Goal: Task Accomplishment & Management: Use online tool/utility

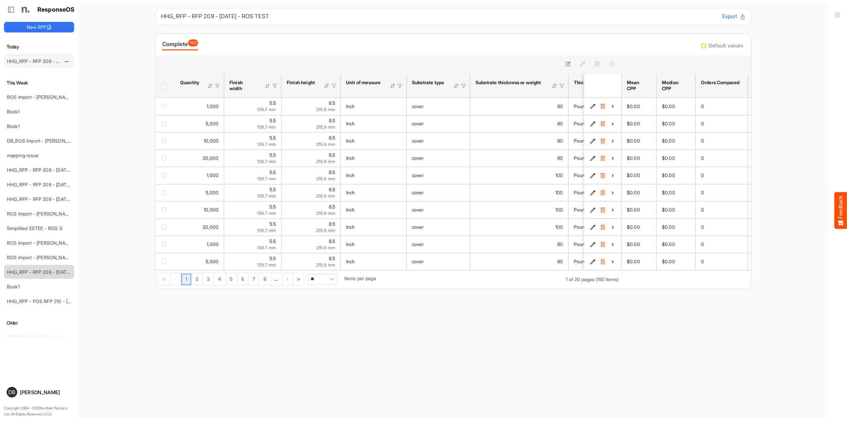
click at [37, 59] on link "HHG_RFP - RFP 209 - [DATE] - ROS TEST 3 (LITE)" at bounding box center [61, 61] width 109 height 6
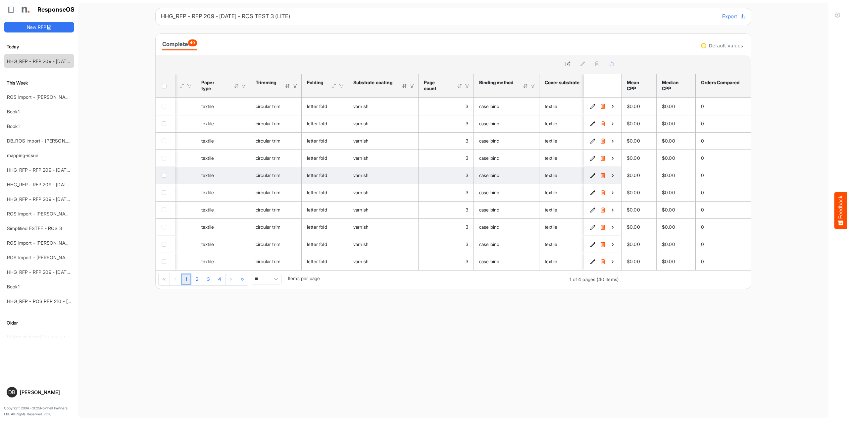
scroll to position [0, 523]
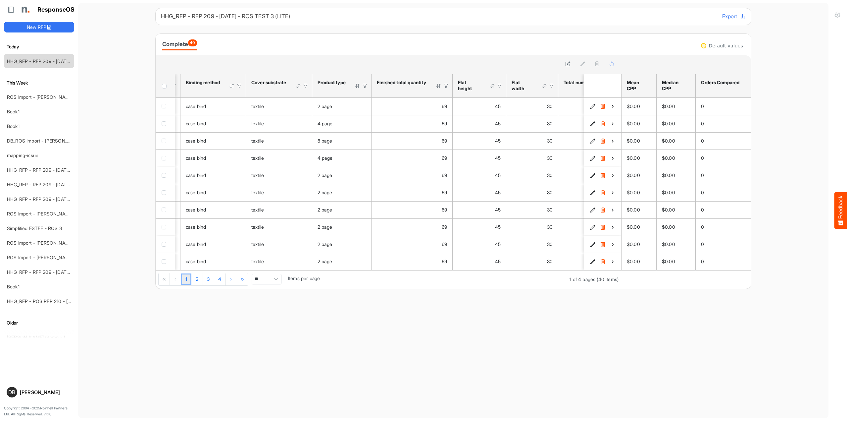
click at [282, 283] on div "** Items per page" at bounding box center [284, 283] width 72 height 6
click at [276, 283] on span "Pagerdropdown" at bounding box center [276, 279] width 10 height 10
click at [266, 329] on li "All" at bounding box center [266, 333] width 29 height 10
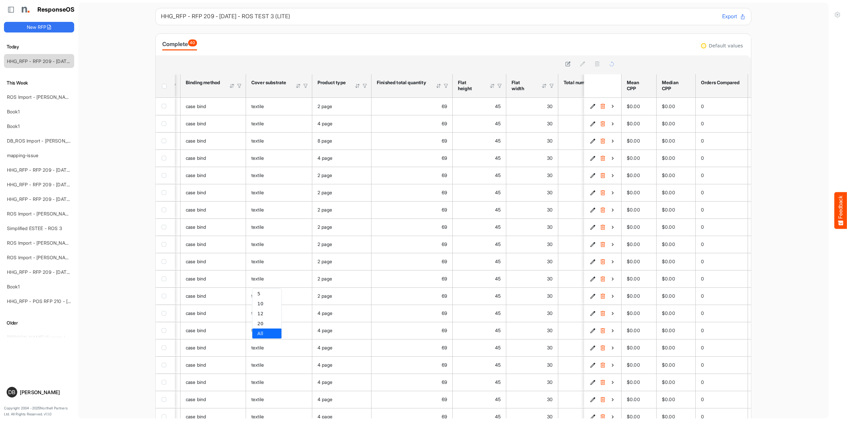
type input "***"
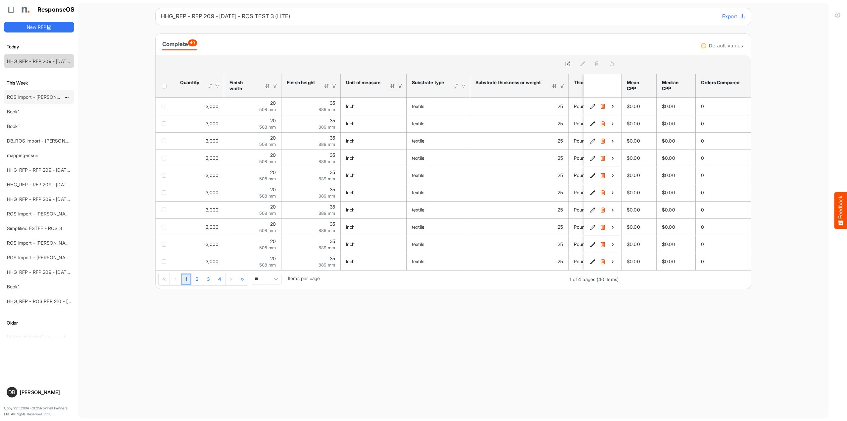
click at [39, 97] on link "ROS Import - [PERSON_NAME] - Final (short)" at bounding box center [55, 97] width 96 height 6
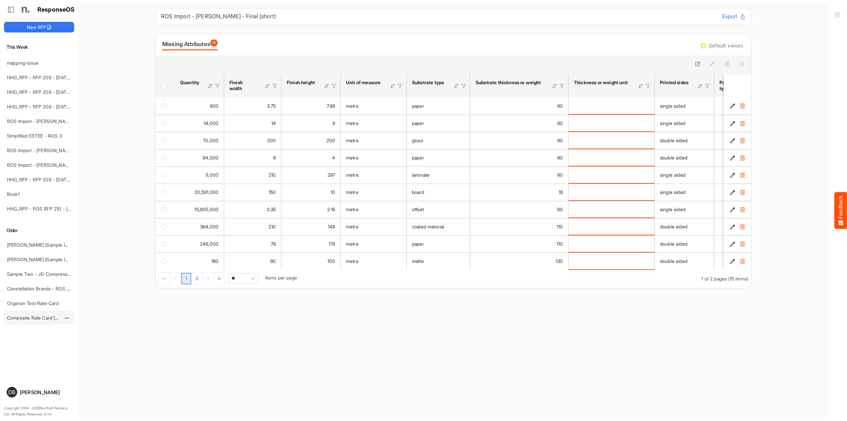
scroll to position [0, 0]
click at [36, 315] on link "Composite Rate Card [DATE]_smaller" at bounding box center [46, 318] width 78 height 6
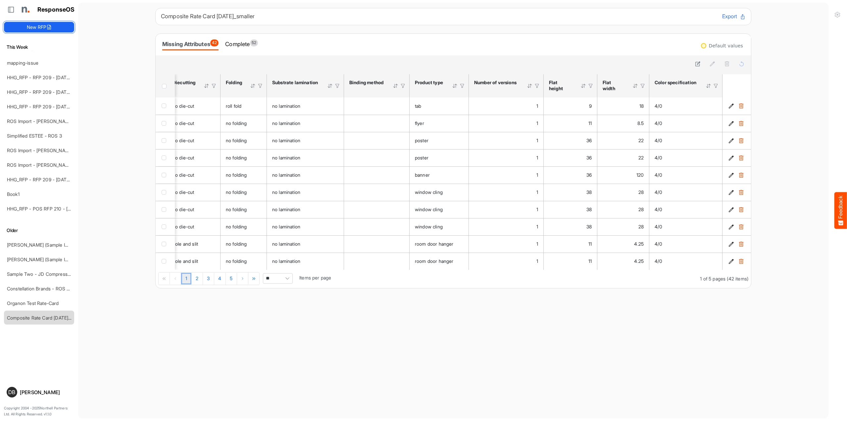
click at [43, 26] on button "New RFP" at bounding box center [39, 27] width 70 height 11
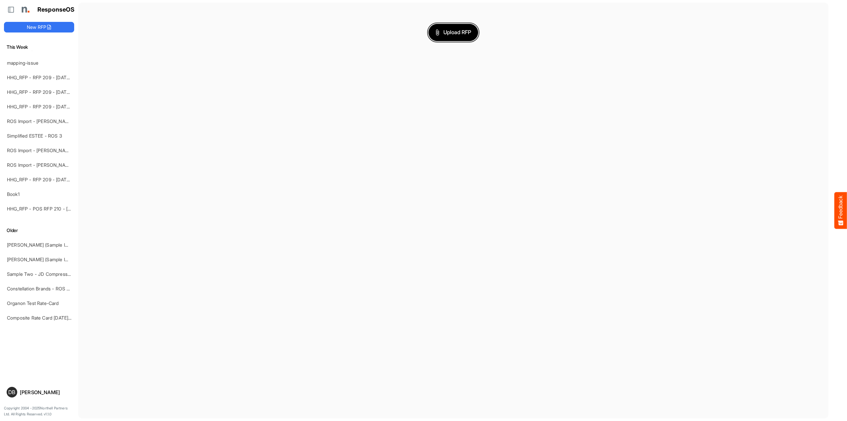
click at [462, 34] on span "Upload RFP" at bounding box center [454, 32] width 36 height 9
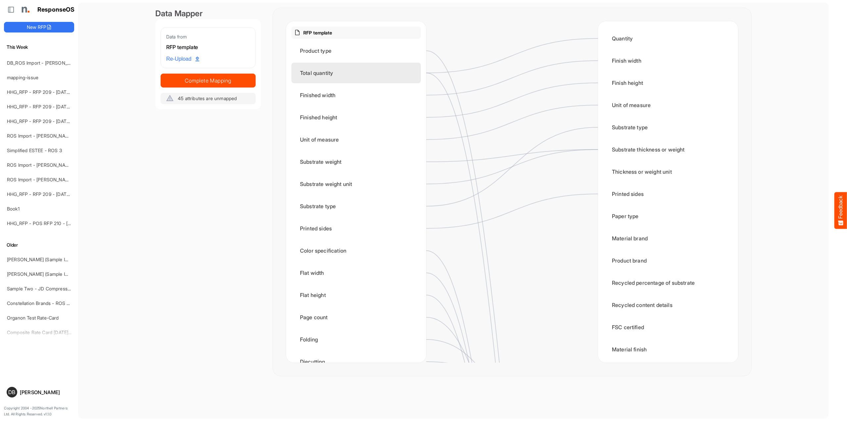
click at [363, 74] on div "Total quantity" at bounding box center [356, 73] width 130 height 21
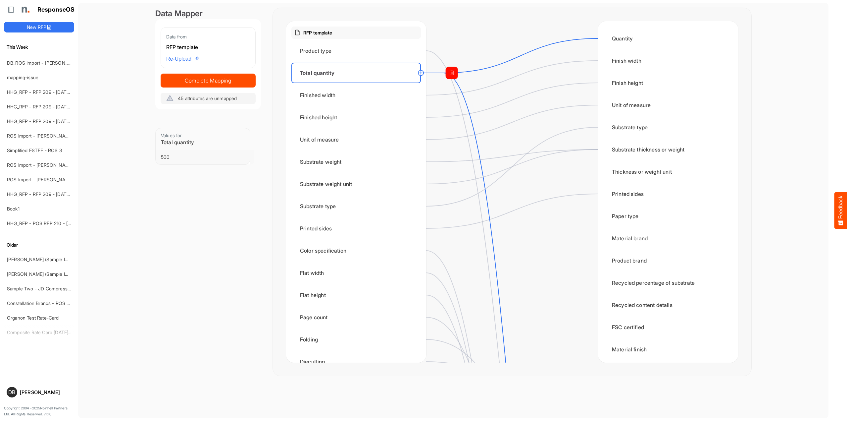
click at [450, 73] on rect at bounding box center [452, 73] width 12 height 12
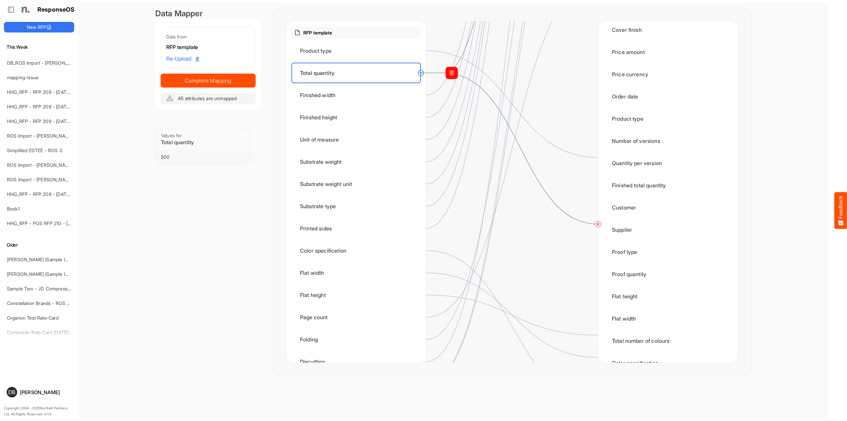
scroll to position [812, 0]
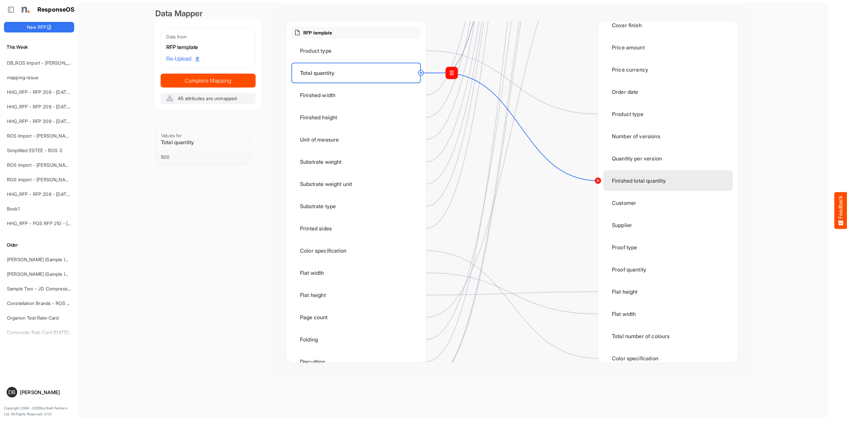
click at [596, 181] on circle at bounding box center [598, 181] width 8 height 8
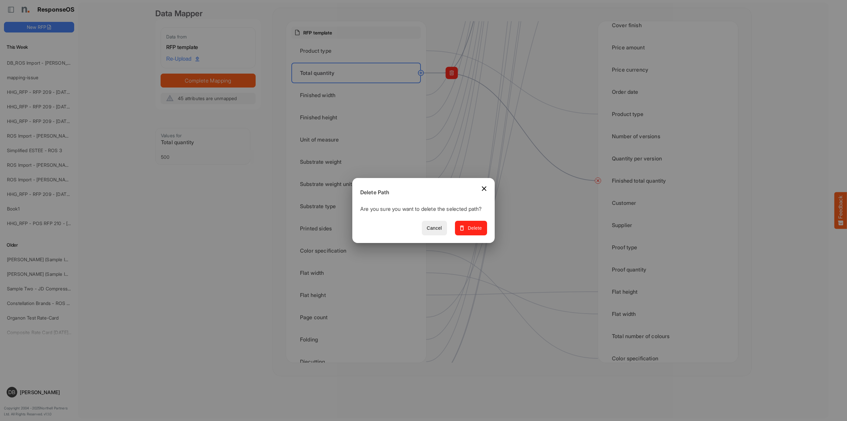
click at [477, 232] on span "Delete" at bounding box center [471, 228] width 22 height 8
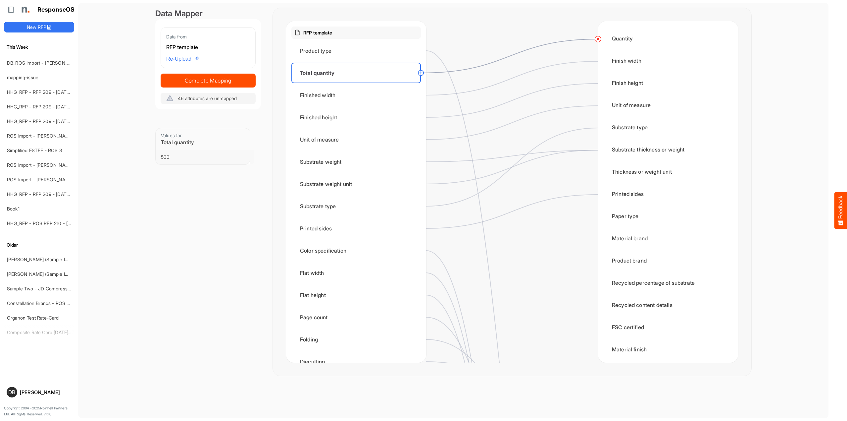
scroll to position [0, 0]
drag, startPoint x: 362, startPoint y: 95, endPoint x: 365, endPoint y: 103, distance: 8.0
click at [362, 95] on div "Finished width" at bounding box center [356, 95] width 130 height 21
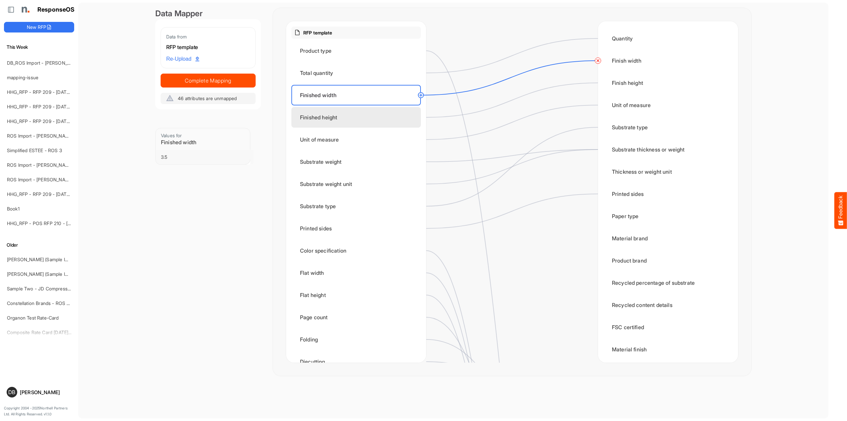
click at [368, 116] on div "Finished height" at bounding box center [356, 117] width 130 height 21
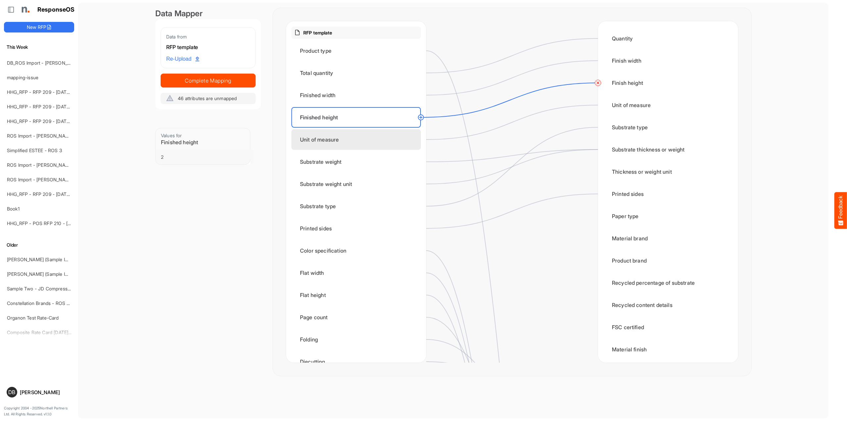
click at [376, 142] on div "Unit of measure" at bounding box center [356, 139] width 130 height 21
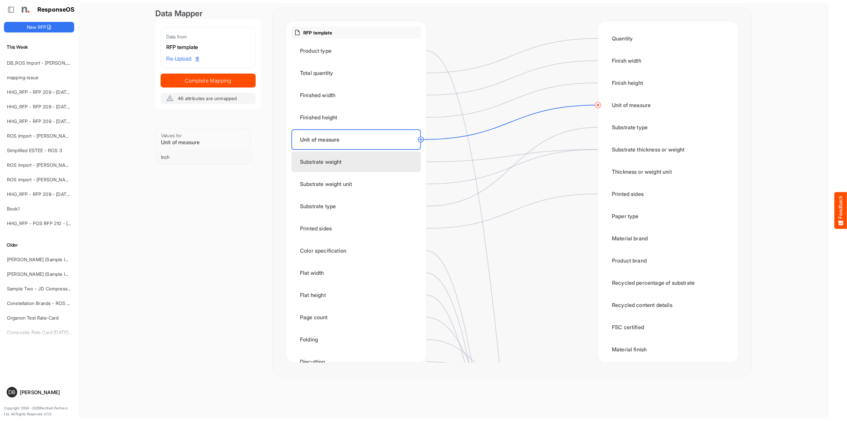
click at [381, 163] on div "Substrate weight" at bounding box center [356, 161] width 130 height 21
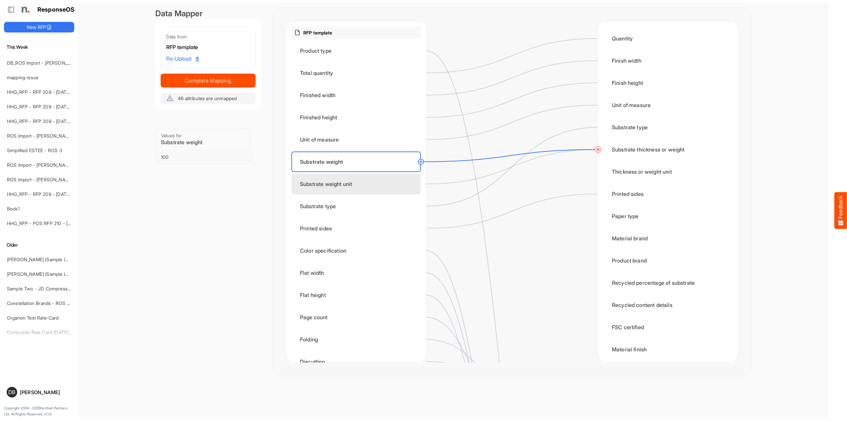
click at [379, 190] on div "Substrate weight unit" at bounding box center [356, 184] width 130 height 21
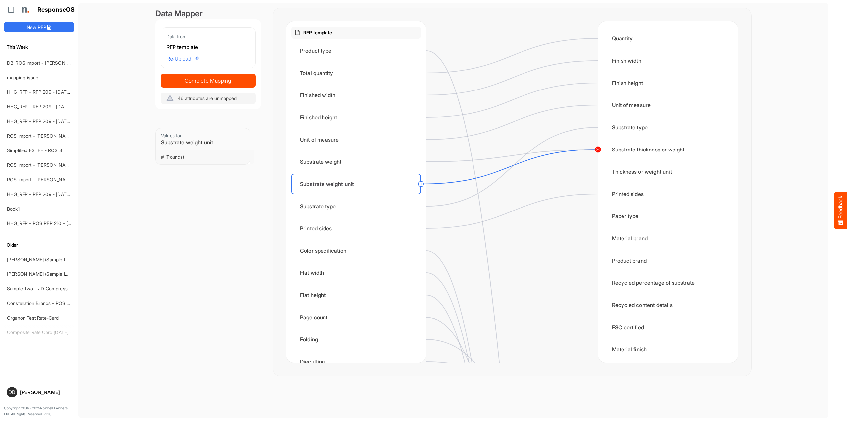
click at [600, 152] on circle at bounding box center [598, 149] width 8 height 8
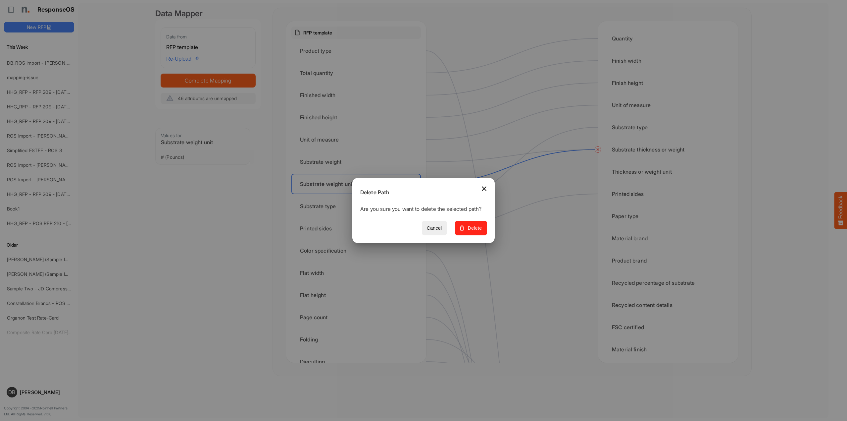
click at [485, 234] on button "Delete" at bounding box center [471, 228] width 32 height 15
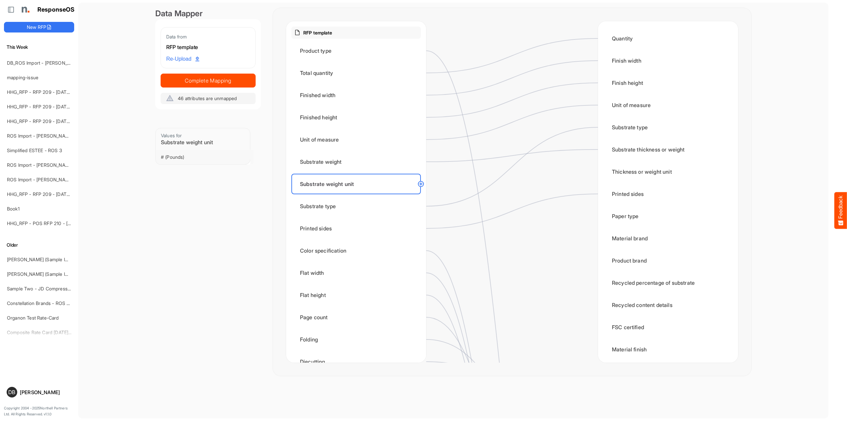
click at [421, 184] on circle at bounding box center [421, 184] width 8 height 8
click at [630, 177] on div "Thickness or weight unit" at bounding box center [668, 171] width 130 height 21
click at [530, 263] on div at bounding box center [512, 191] width 172 height 341
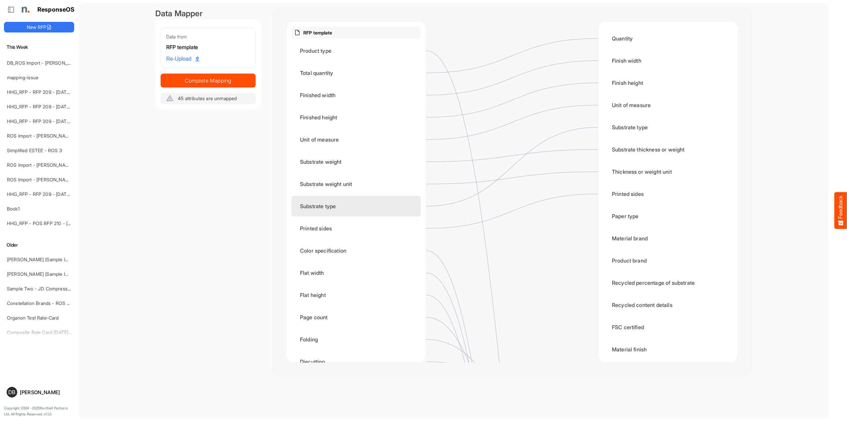
click at [379, 204] on div "Substrate type" at bounding box center [356, 206] width 130 height 21
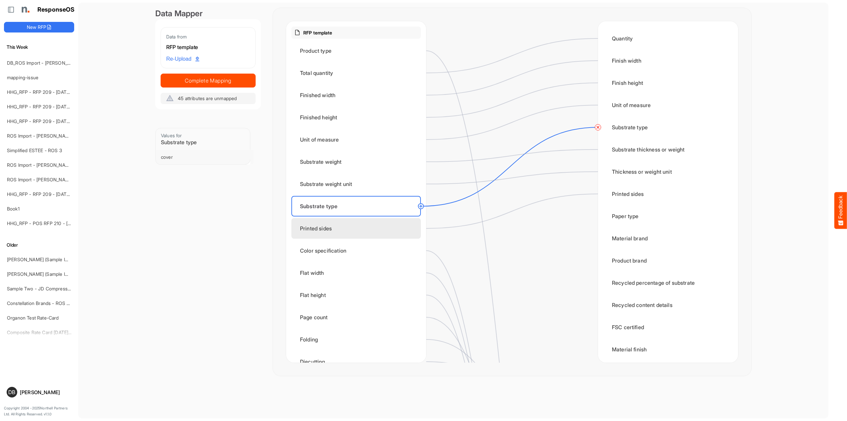
click at [376, 227] on div "Printed sides" at bounding box center [356, 228] width 130 height 21
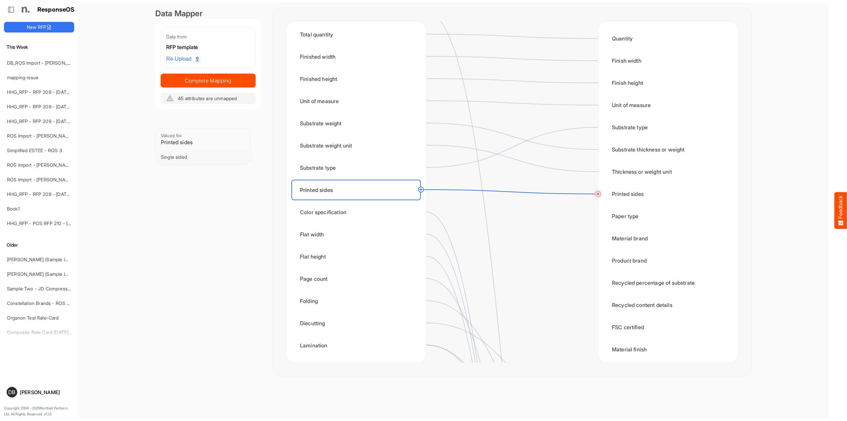
scroll to position [38, 0]
click at [370, 214] on div "Color specification" at bounding box center [356, 212] width 130 height 21
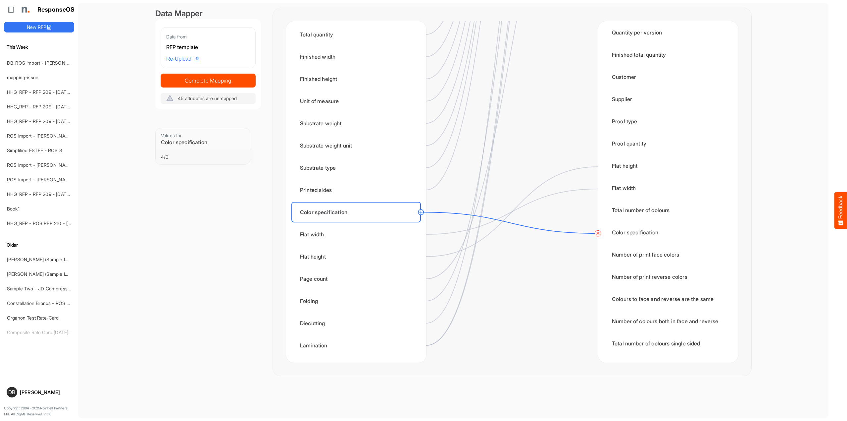
scroll to position [937, 0]
click at [370, 235] on div "Flat width" at bounding box center [356, 234] width 130 height 21
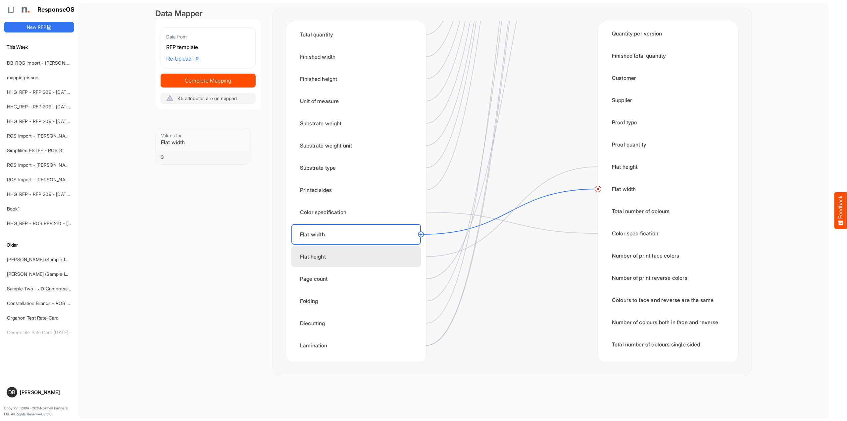
click at [373, 249] on div "Flat height" at bounding box center [356, 256] width 130 height 21
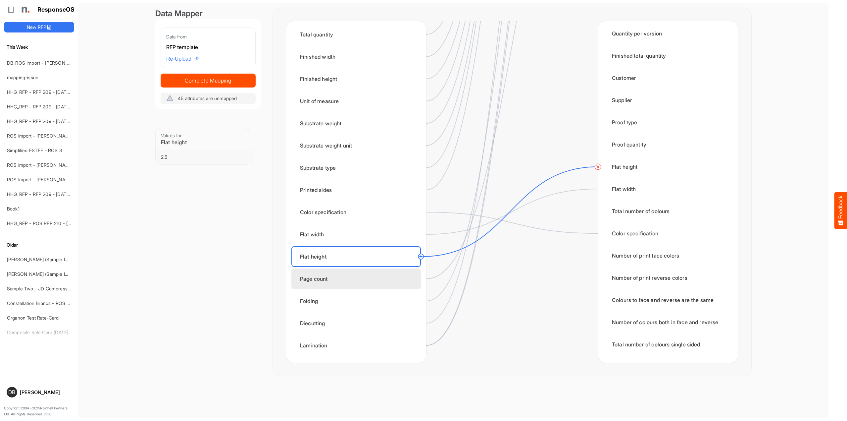
click at [390, 275] on div "Page count" at bounding box center [356, 278] width 130 height 21
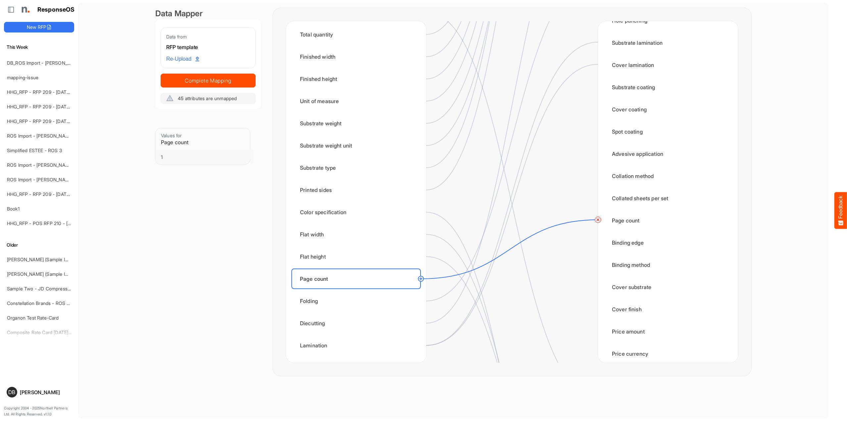
scroll to position [529, 0]
click at [377, 303] on div "Folding" at bounding box center [356, 300] width 130 height 21
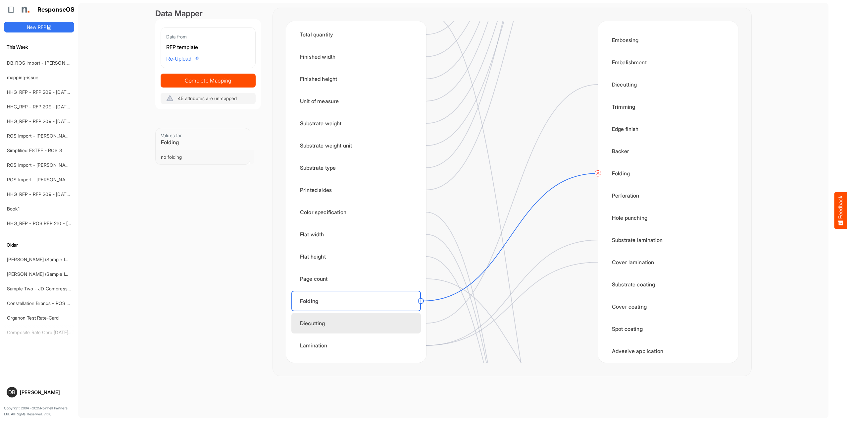
scroll to position [0, 0]
click at [376, 322] on div "Diecutting" at bounding box center [356, 323] width 130 height 21
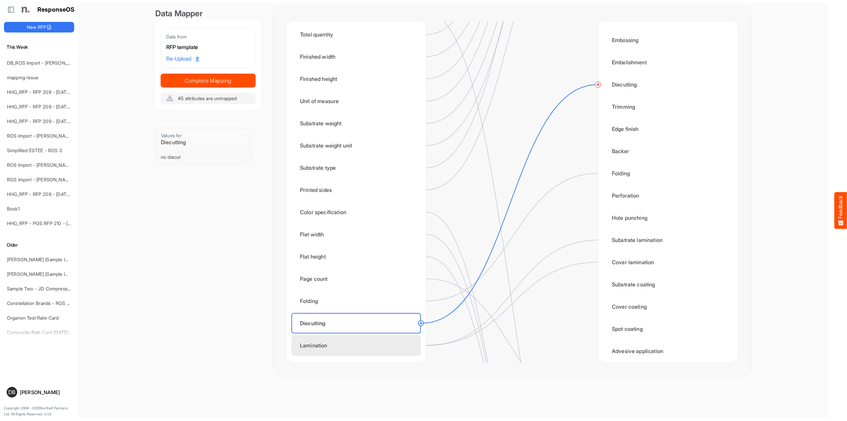
click at [376, 346] on div "Lamination" at bounding box center [356, 345] width 130 height 21
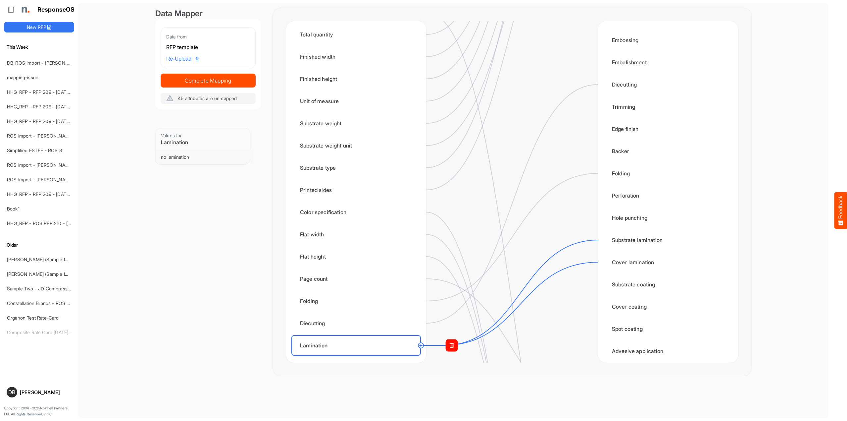
click at [447, 346] on rect at bounding box center [452, 345] width 12 height 12
click at [600, 264] on circle at bounding box center [598, 262] width 8 height 8
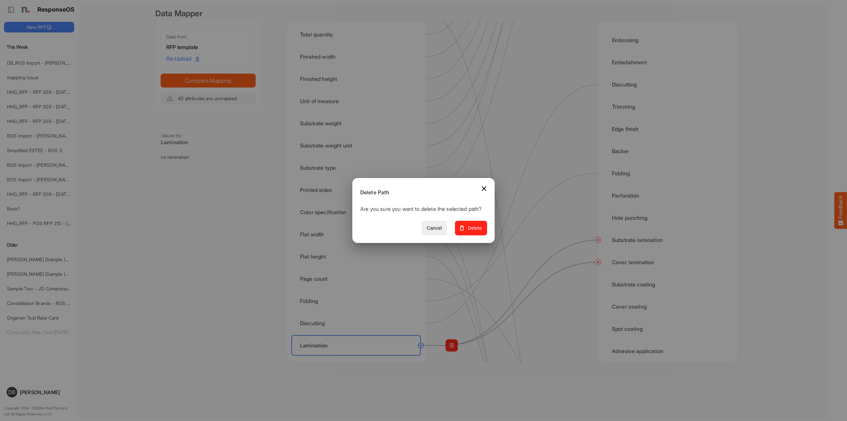
click at [485, 235] on button "Delete" at bounding box center [471, 228] width 32 height 15
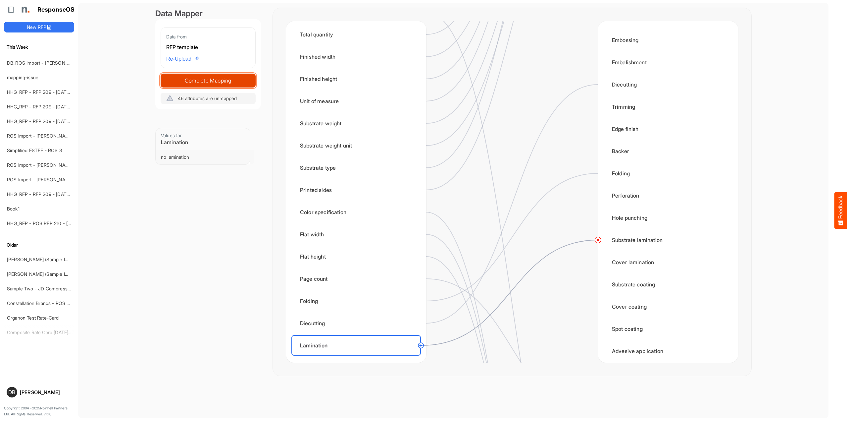
click at [206, 77] on span "Complete Mapping" at bounding box center [208, 80] width 94 height 9
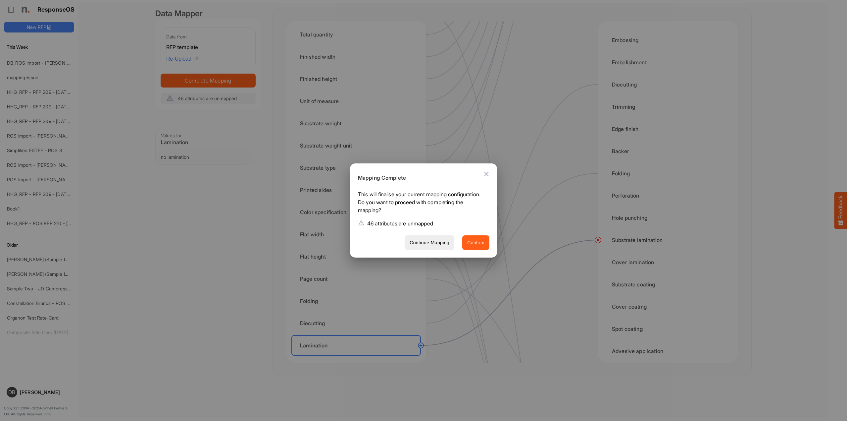
click at [479, 243] on span "Confirm" at bounding box center [475, 242] width 17 height 8
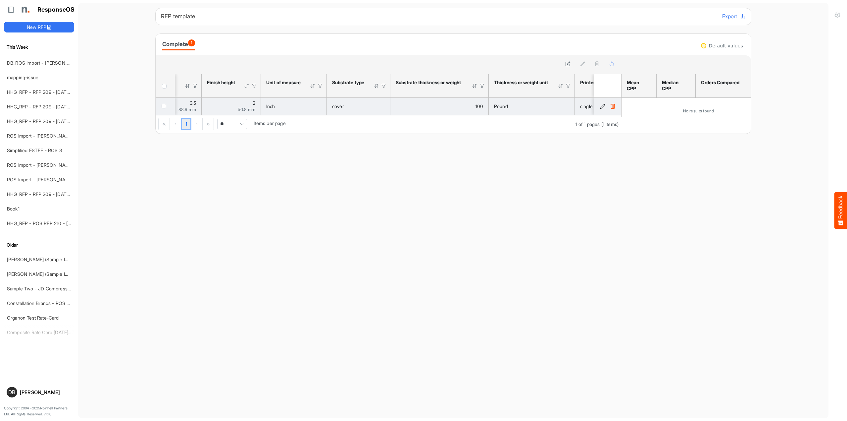
scroll to position [0, 83]
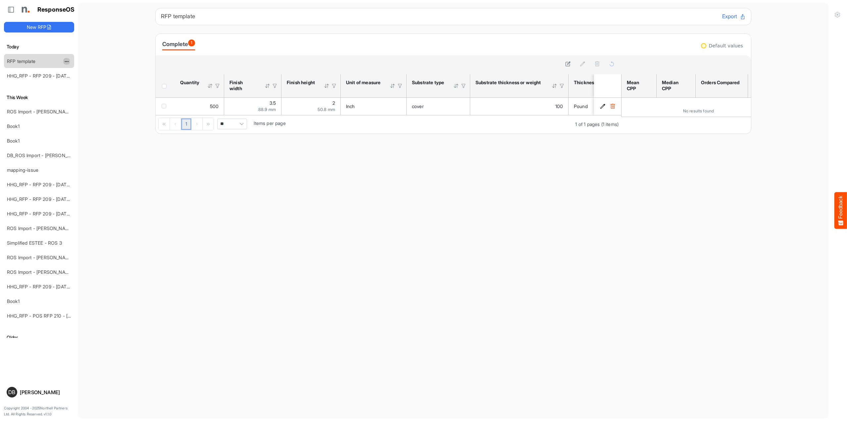
click at [65, 60] on span "dropdownbutton" at bounding box center [65, 61] width 3 height 5
click at [82, 83] on li "Delete" at bounding box center [83, 82] width 40 height 10
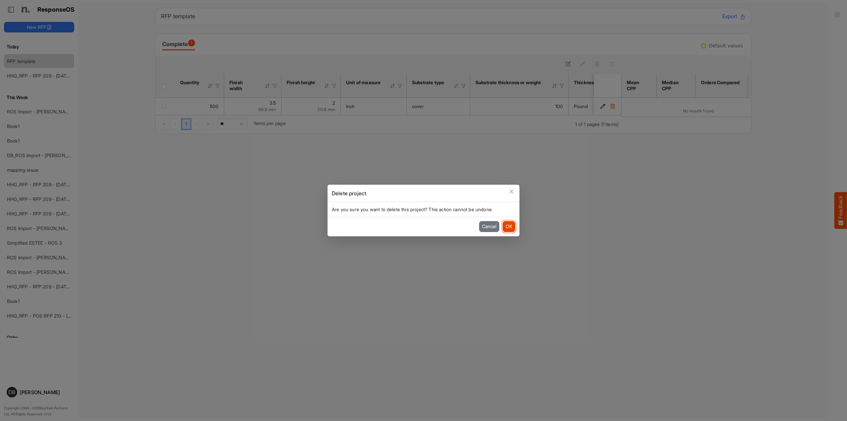
click at [509, 227] on button "OK" at bounding box center [509, 226] width 13 height 11
